Goal: Use online tool/utility: Utilize a website feature to perform a specific function

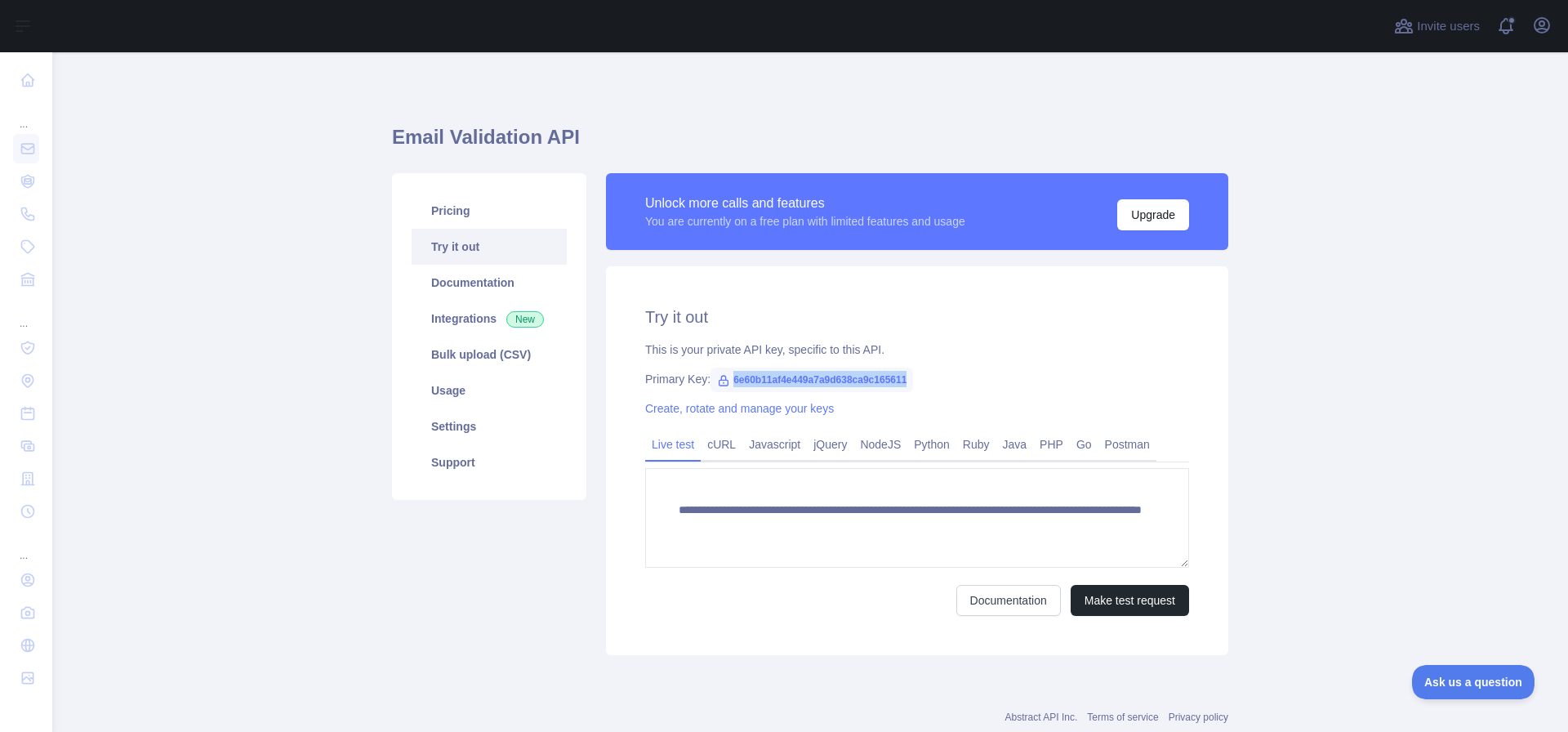
drag, startPoint x: 901, startPoint y: 378, endPoint x: 728, endPoint y: 376, distance: 173.0
click at [728, 376] on span "6e60b11af4e449a7a9d638ca9c165611" at bounding box center [811, 379] width 202 height 25
copy span "6e60b11af4e449a7a9d638ca9c165611"
drag, startPoint x: 902, startPoint y: 374, endPoint x: 728, endPoint y: 380, distance: 174.1
click at [728, 380] on span "343c9e30604943aba7fb6cbad5dbf469" at bounding box center [811, 379] width 202 height 25
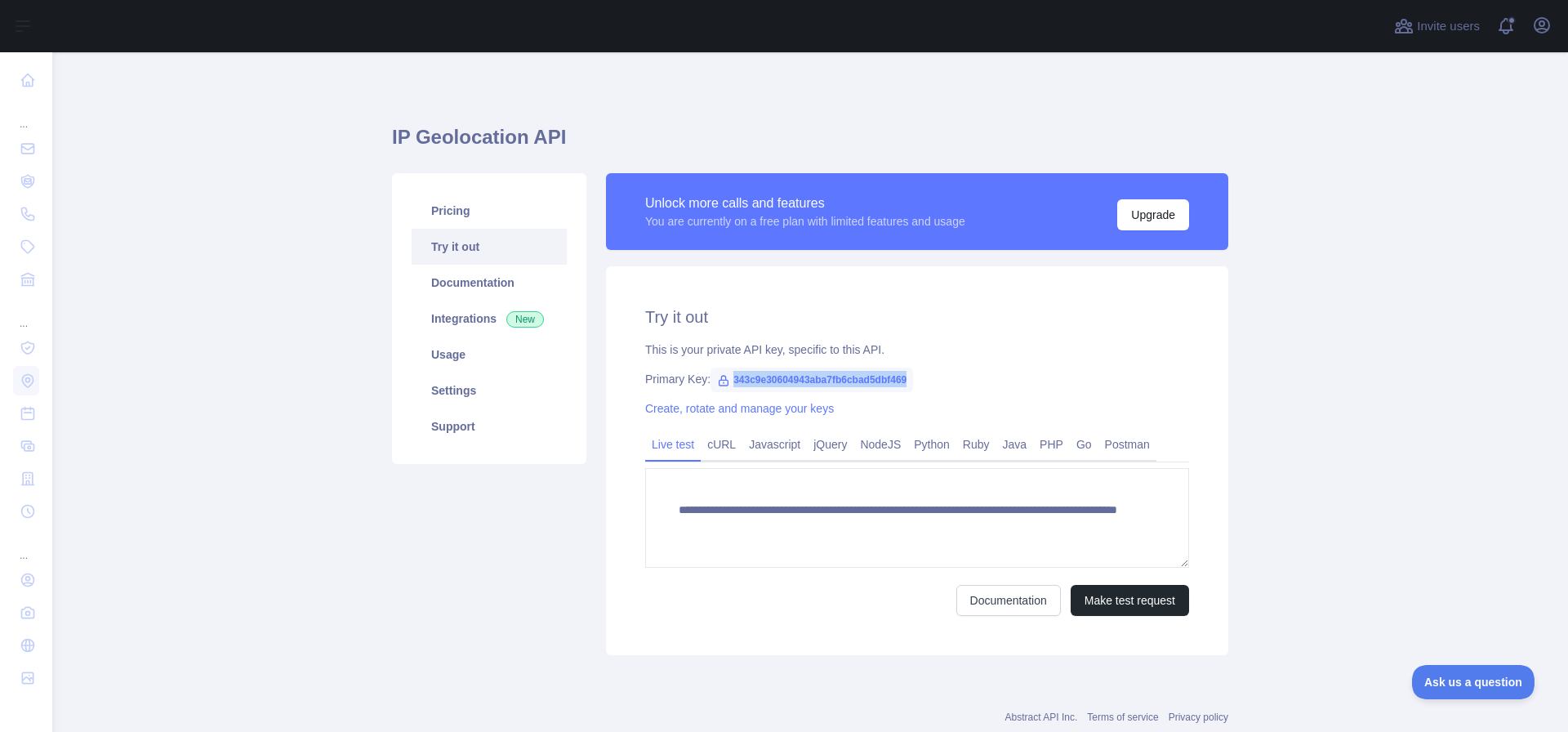
copy span "343c9e30604943aba7fb6cbad5dbf469"
drag, startPoint x: 904, startPoint y: 376, endPoint x: 723, endPoint y: 380, distance: 181.0
click at [723, 380] on span "37c3e0e34b16465cbdbaeb9ea4ec7399" at bounding box center [814, 379] width 207 height 25
copy span "37c3e0e34b16465cbdbaeb9ea4ec7399"
drag, startPoint x: 902, startPoint y: 380, endPoint x: 724, endPoint y: 378, distance: 178.0
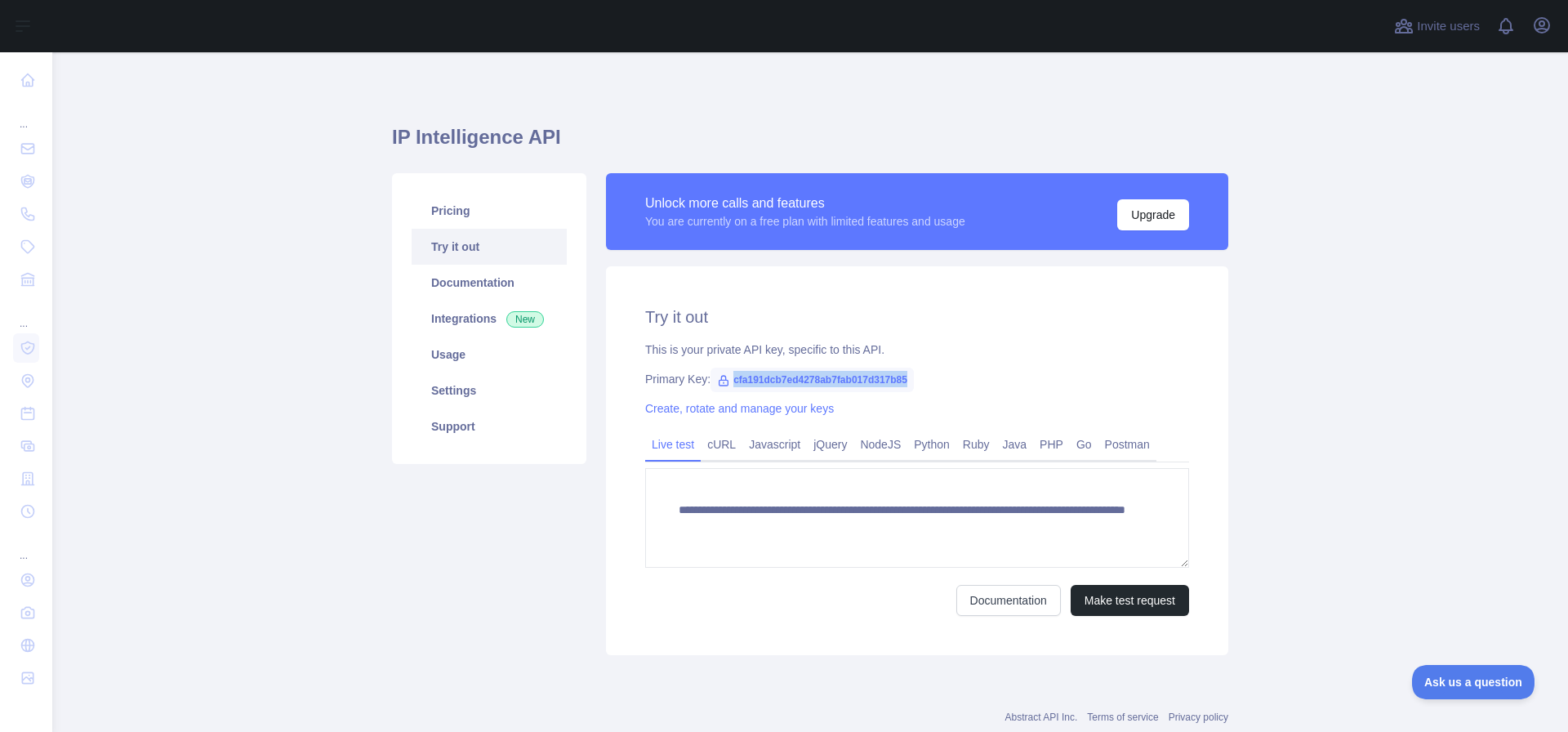
click at [724, 378] on span "cfa191dcb7ed4278ab7fab017d317b85" at bounding box center [812, 379] width 203 height 25
copy span "cfa191dcb7ed4278ab7fab017d317b85"
drag, startPoint x: 904, startPoint y: 378, endPoint x: 728, endPoint y: 385, distance: 176.1
click at [728, 385] on span "6214d33b399f4e8c909a2d3895225075" at bounding box center [812, 379] width 203 height 25
copy span "6214d33b399f4e8c909a2d3895225075"
